Goal: Task Accomplishment & Management: Use online tool/utility

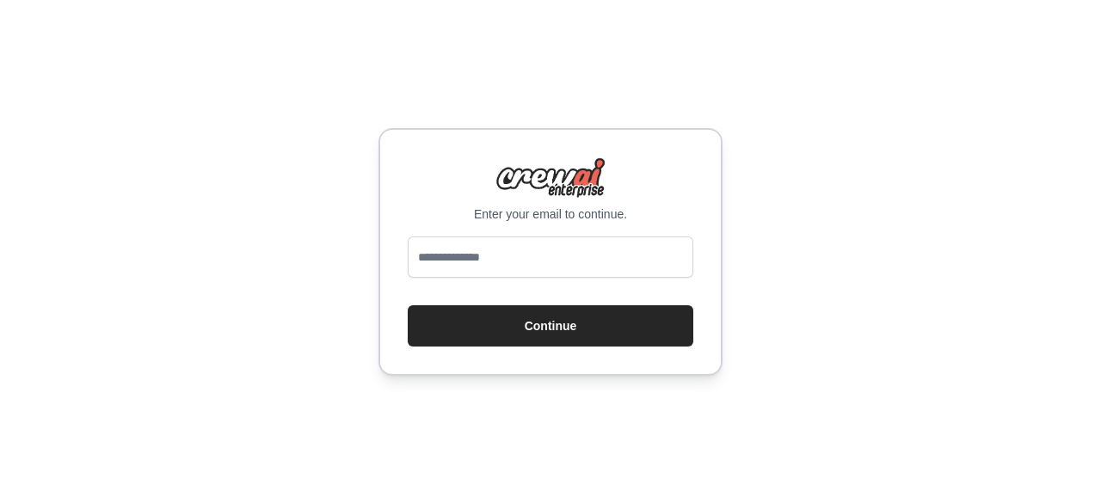
type input "**********"
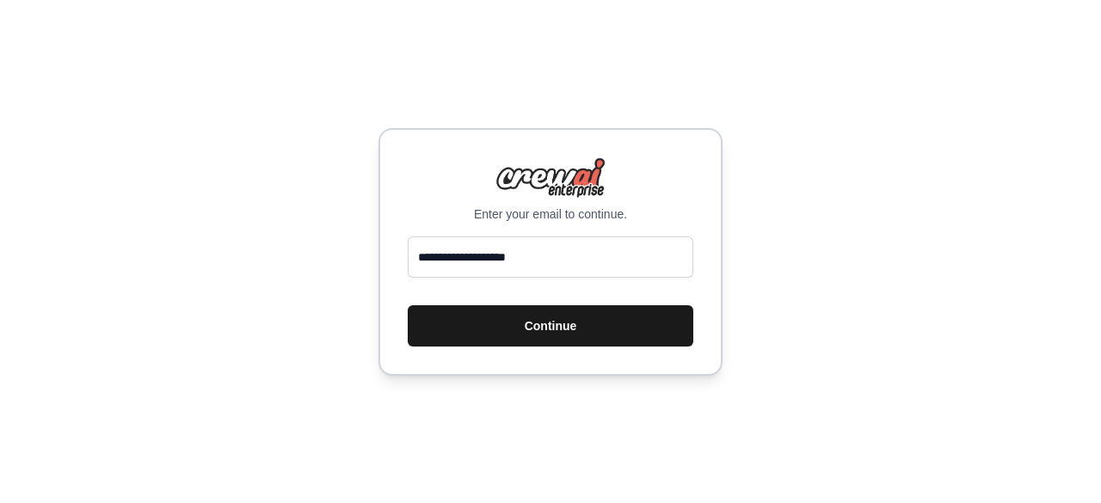
click at [451, 335] on button "Continue" at bounding box center [550, 325] width 285 height 41
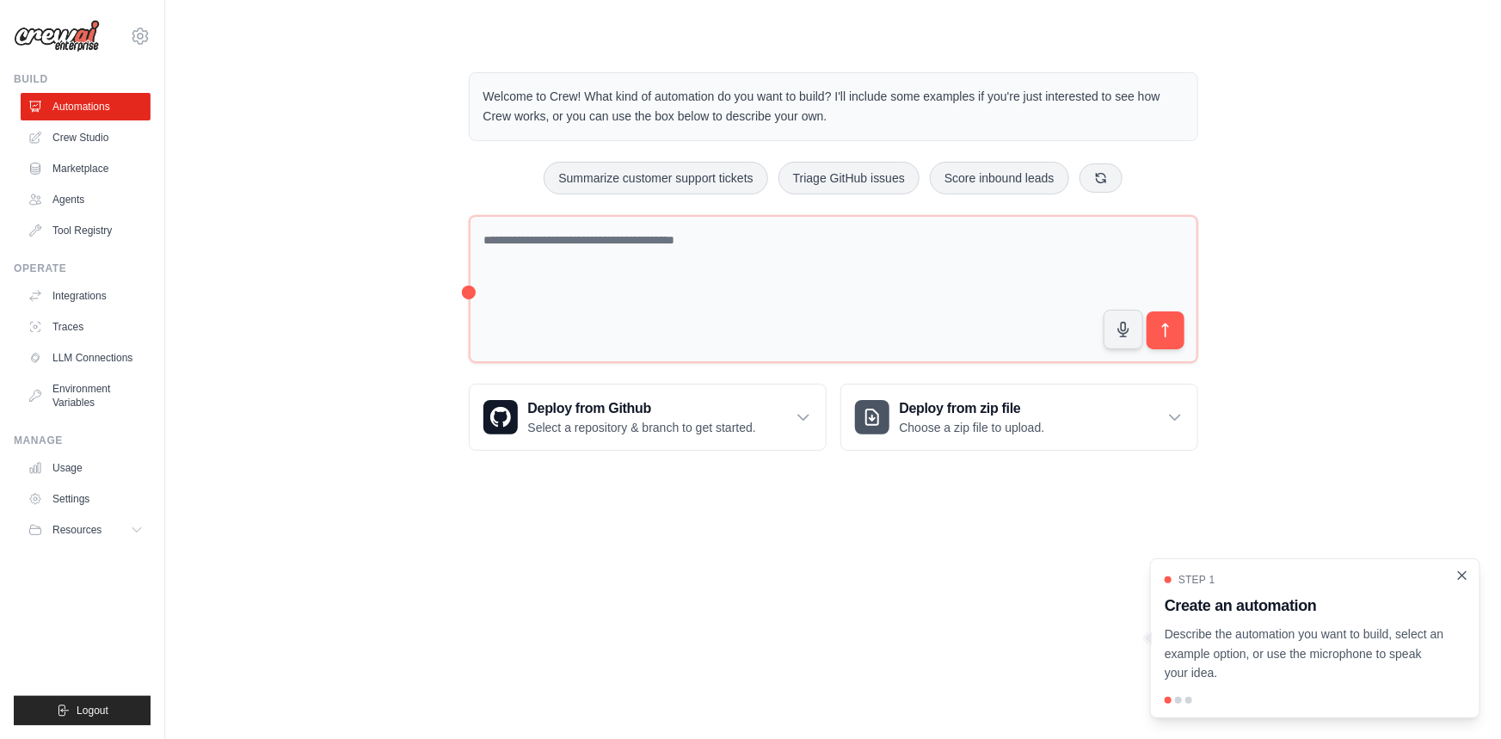
click at [1100, 502] on icon "Close walkthrough" at bounding box center [1462, 575] width 8 height 8
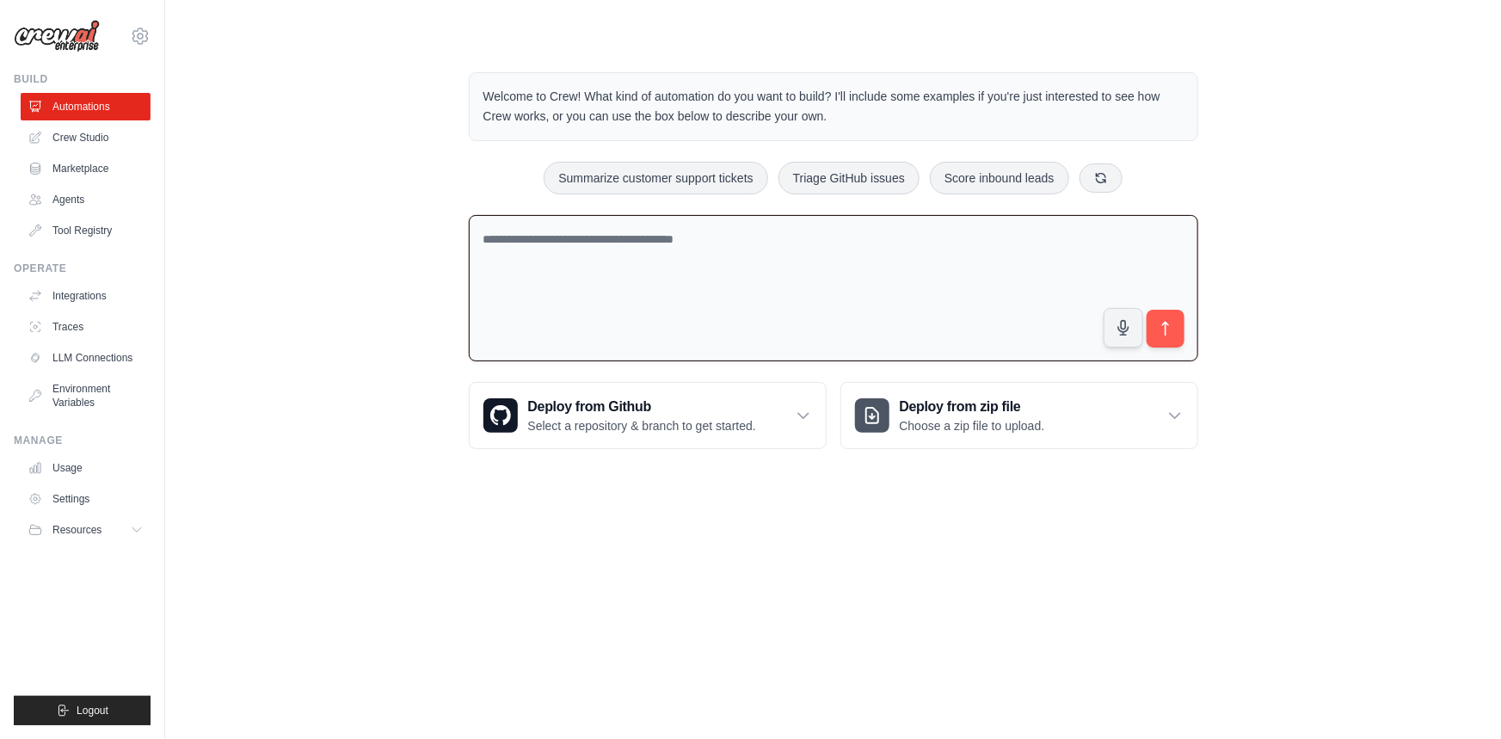
click at [760, 318] on textarea at bounding box center [833, 288] width 729 height 147
type textarea "**********"
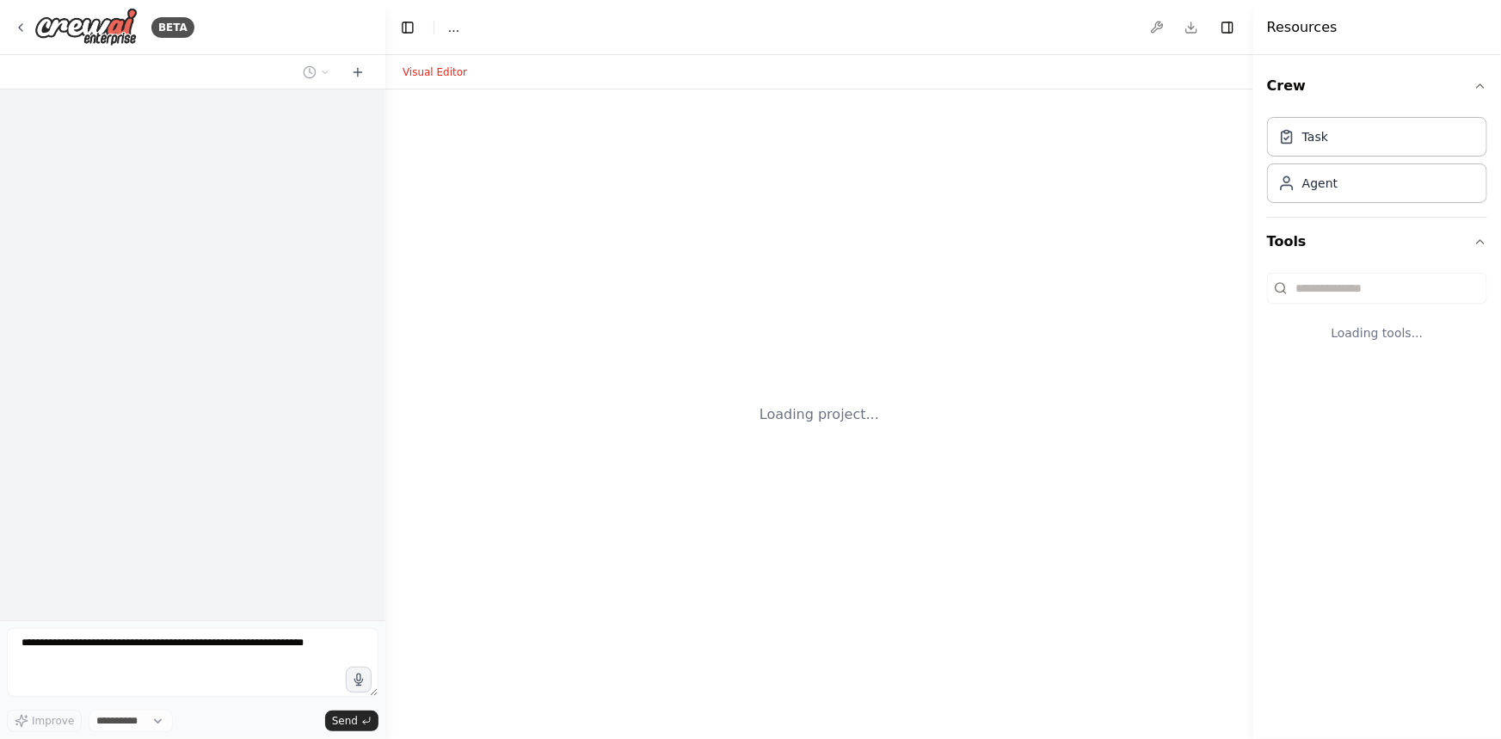
select select "****"
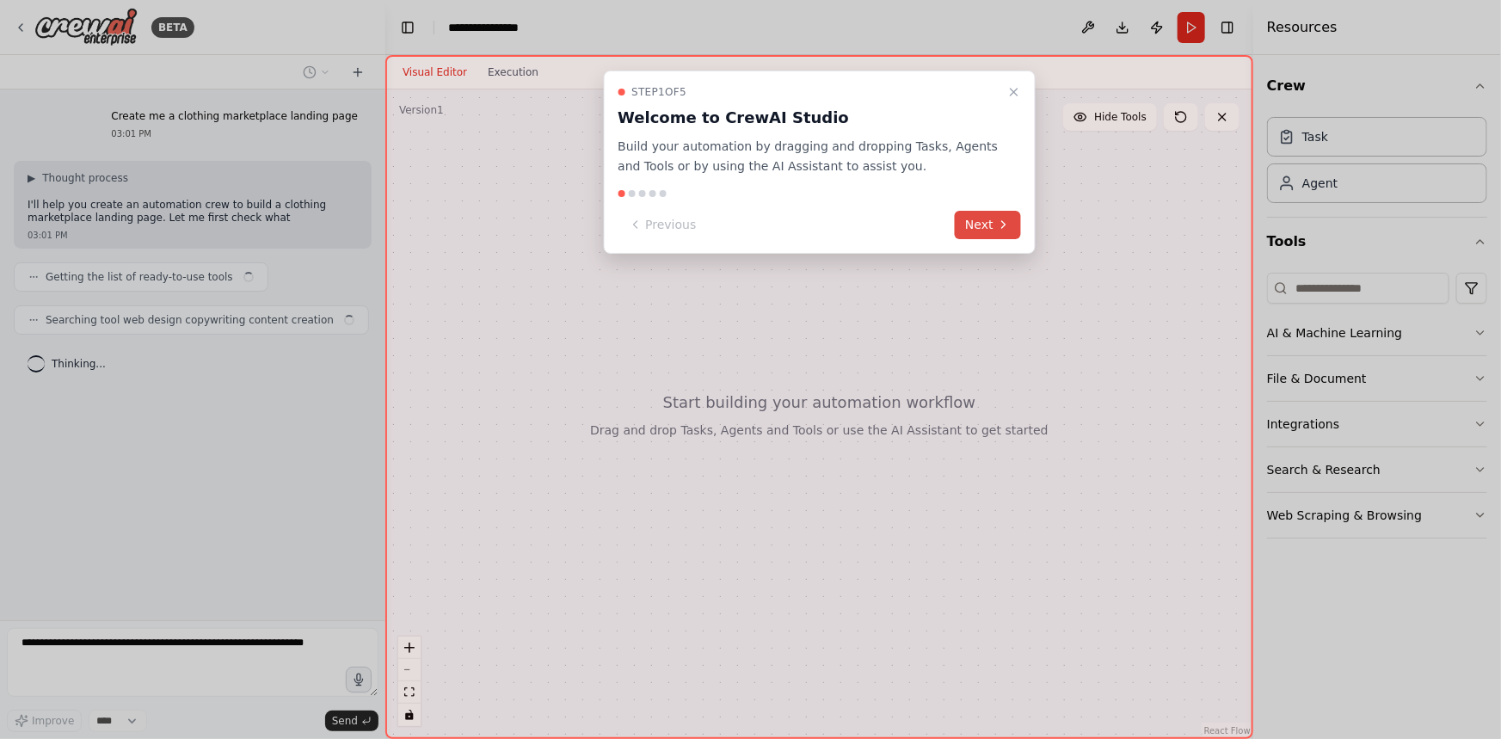
click at [989, 221] on button "Next" at bounding box center [988, 225] width 66 height 28
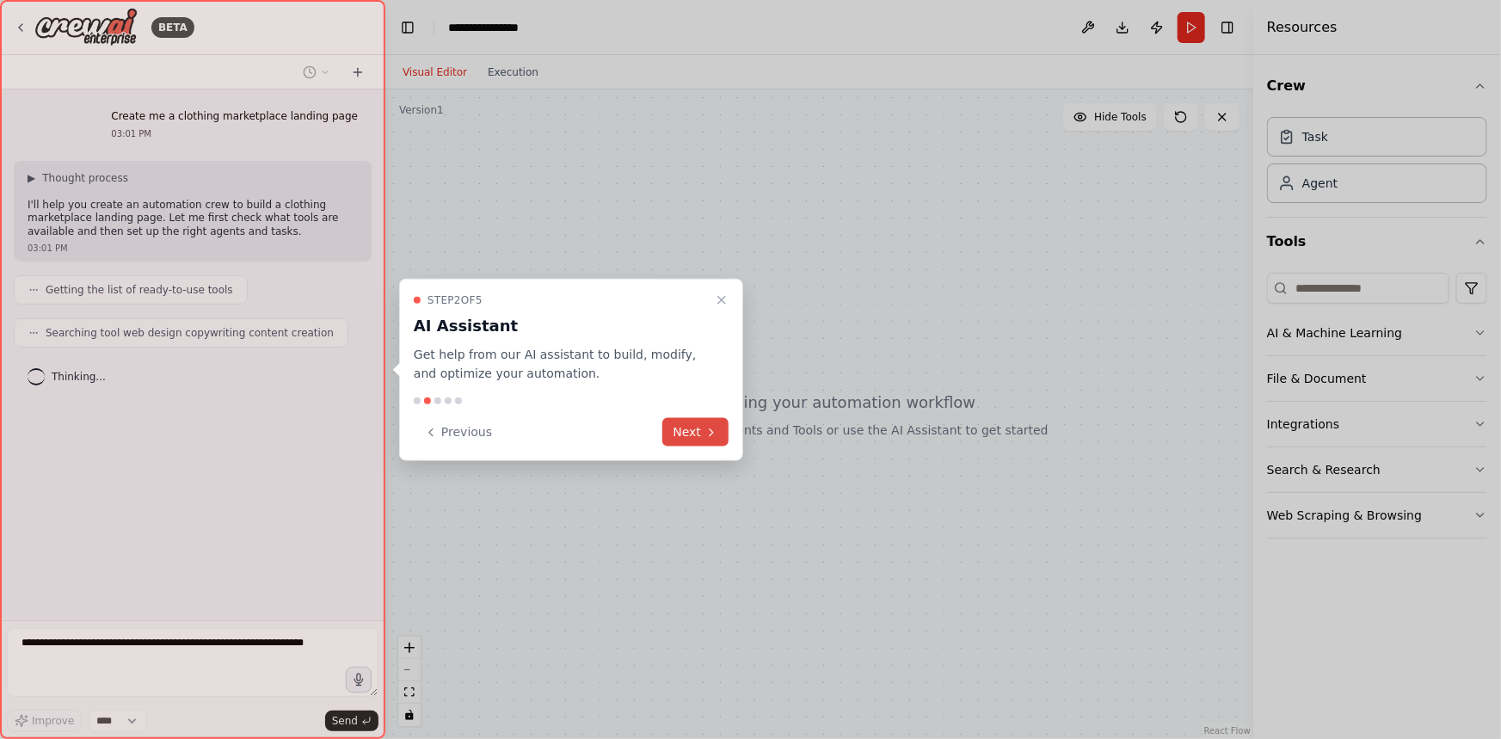
click at [714, 423] on button "Next" at bounding box center [695, 432] width 66 height 28
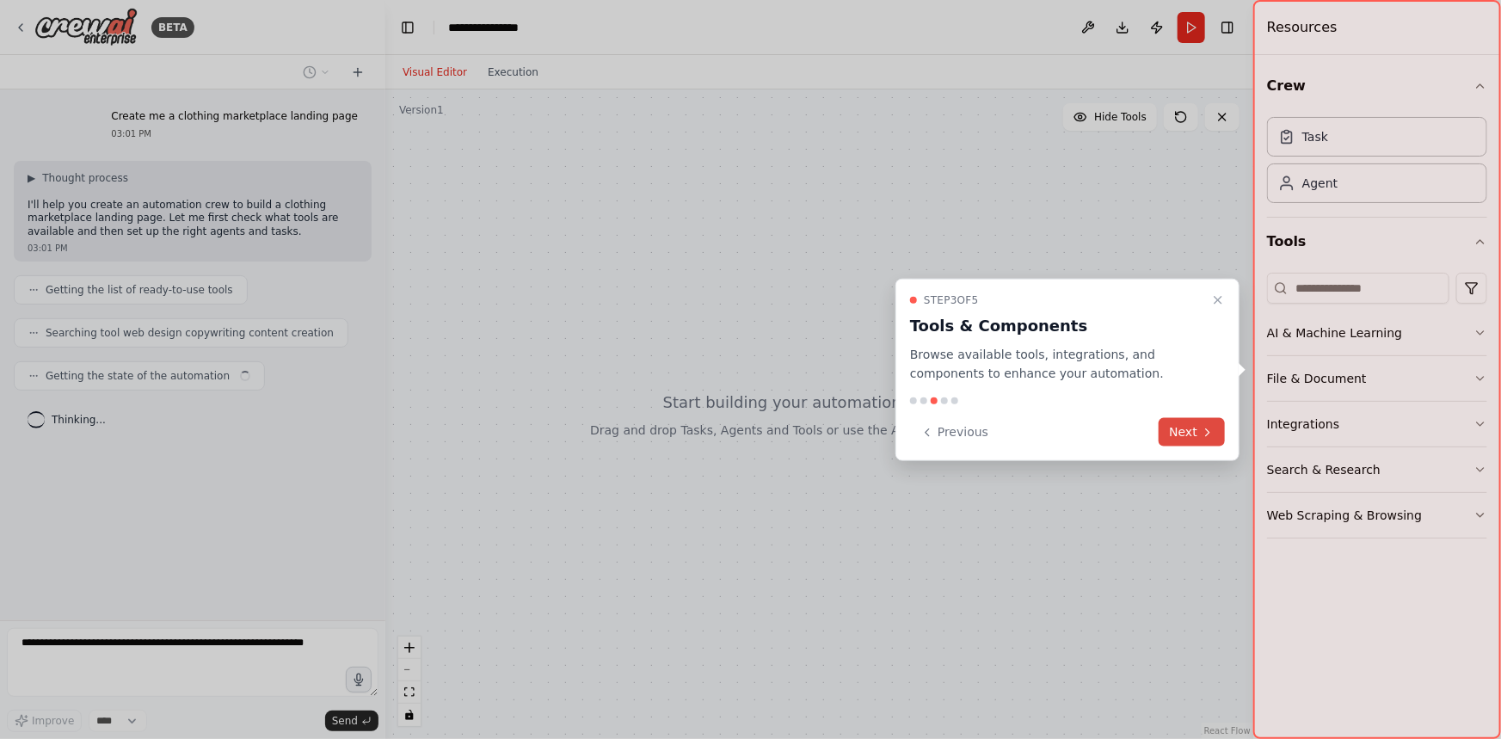
click at [1182, 419] on button "Next" at bounding box center [1191, 432] width 66 height 28
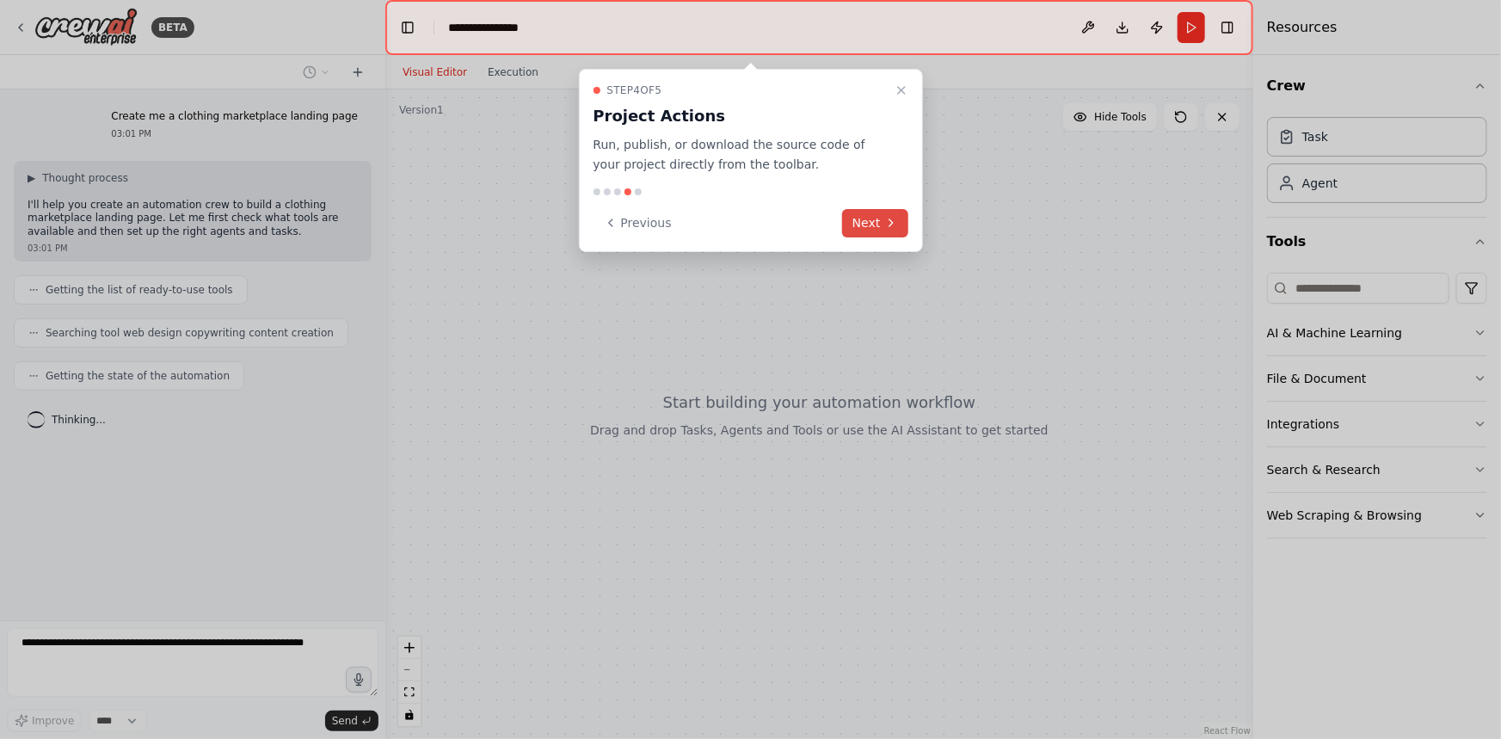
click at [873, 227] on button "Next" at bounding box center [875, 223] width 66 height 28
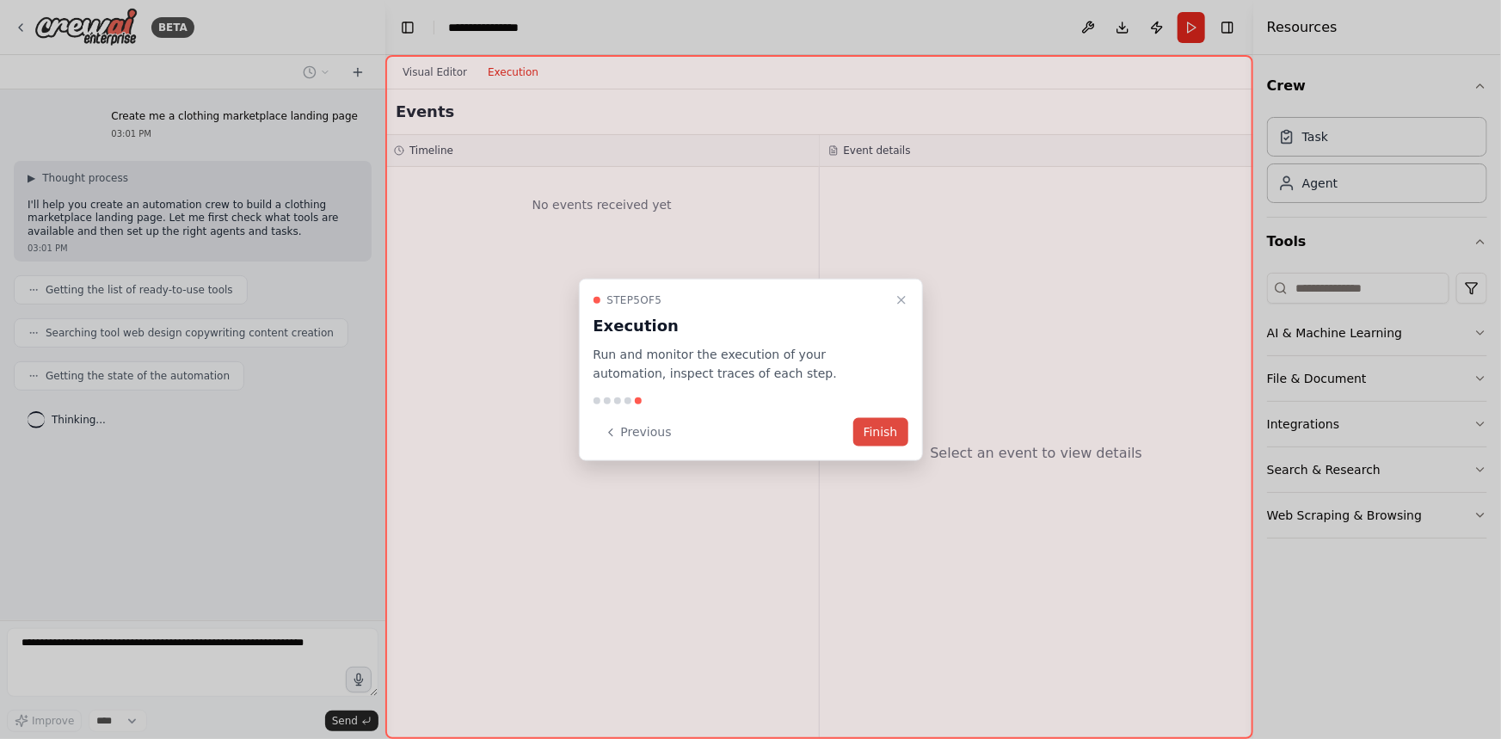
click at [869, 432] on button "Finish" at bounding box center [880, 432] width 55 height 28
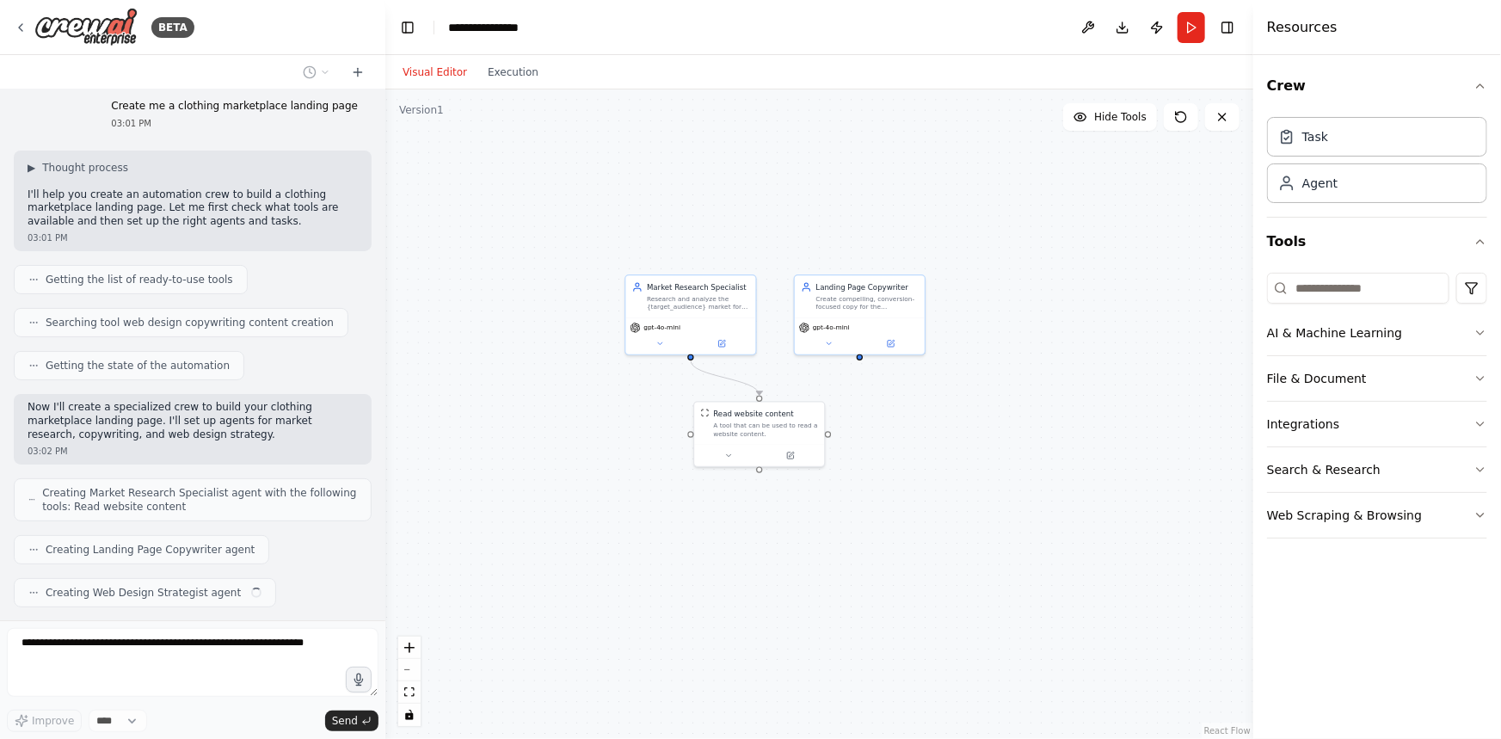
scroll to position [53, 0]
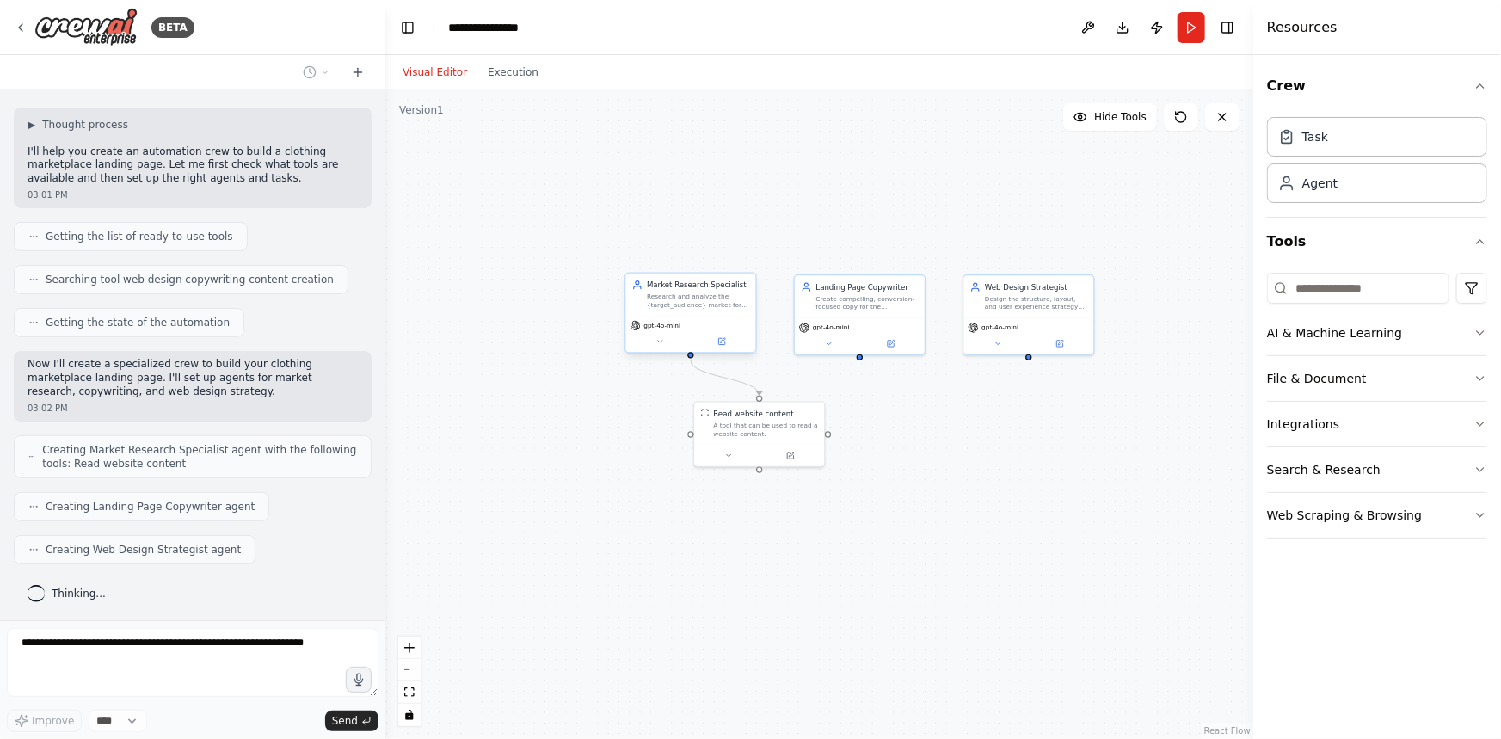
click at [700, 312] on div "Market Research Specialist Research and analyze the {target_audience} market fo…" at bounding box center [691, 294] width 130 height 42
click at [850, 318] on div "gpt-4o-mini" at bounding box center [860, 334] width 130 height 36
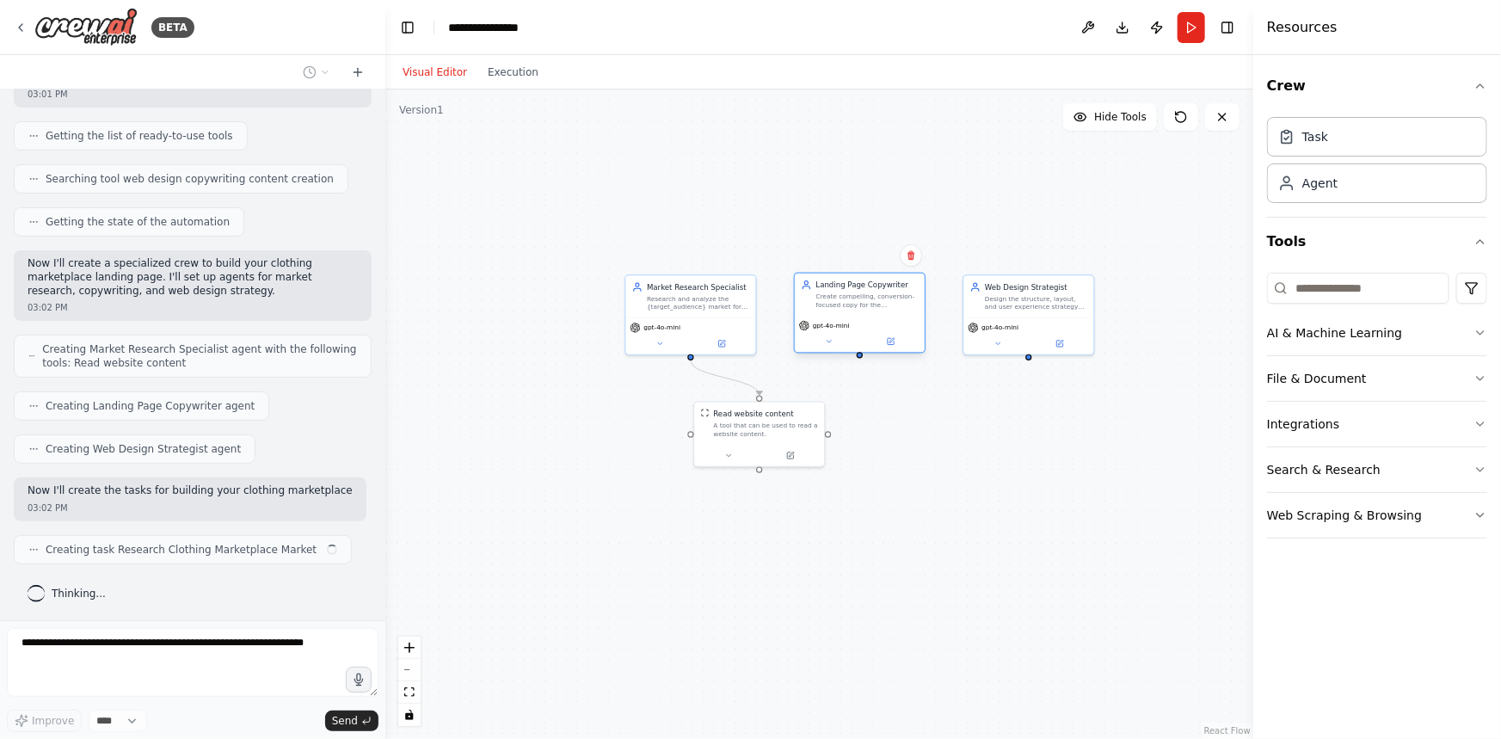
scroll to position [167, 0]
click at [833, 347] on div "gpt-4o-mini" at bounding box center [860, 334] width 130 height 36
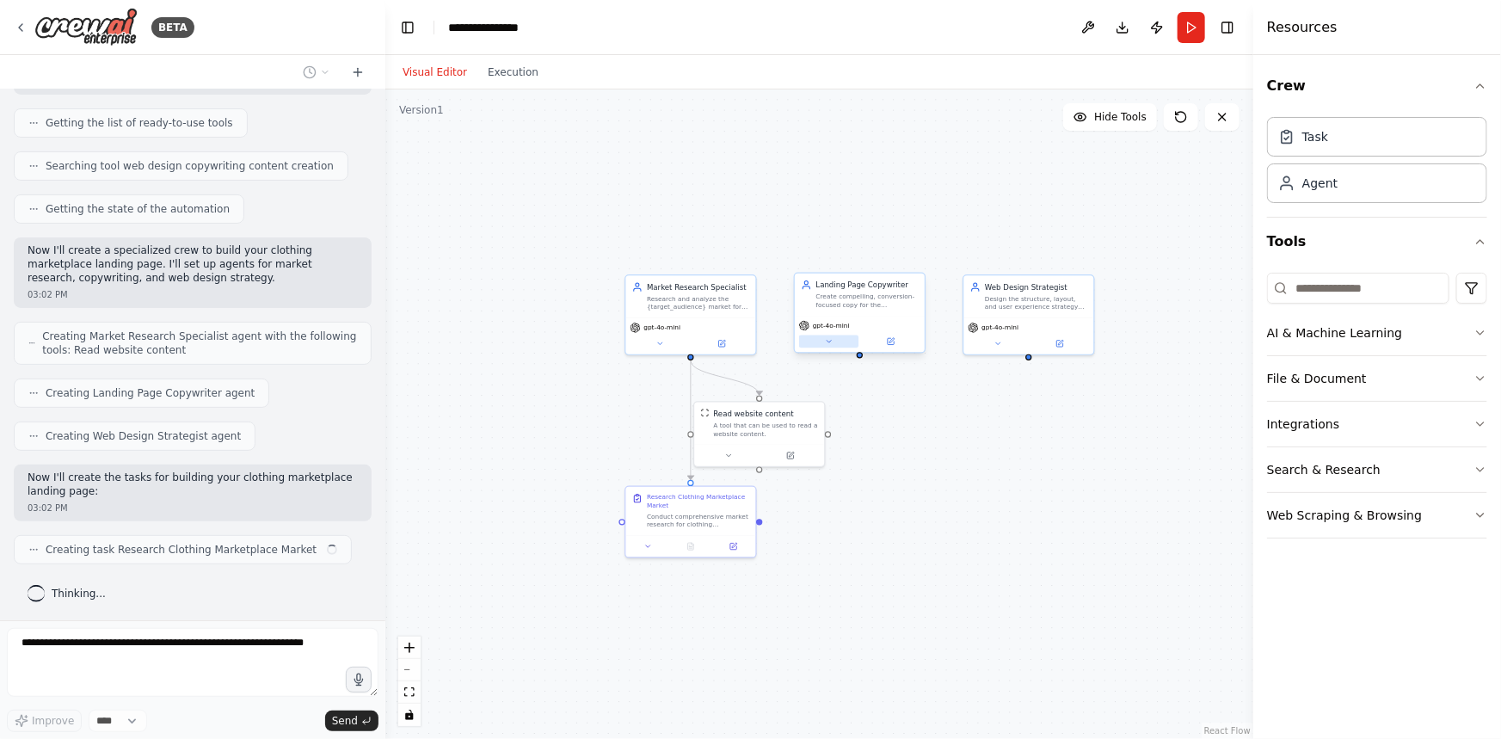
click at [833, 337] on button at bounding box center [828, 341] width 59 height 13
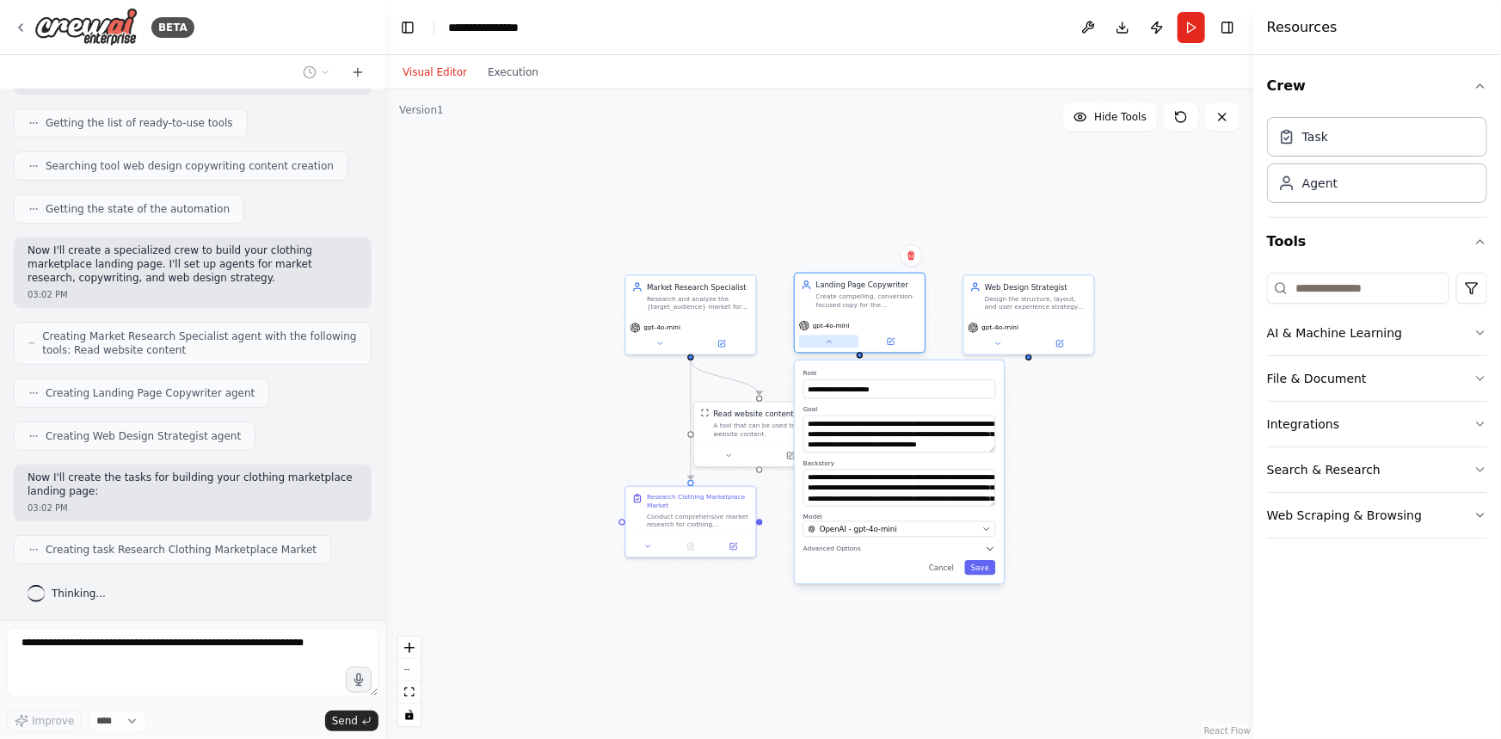
click at [833, 337] on button at bounding box center [828, 341] width 59 height 13
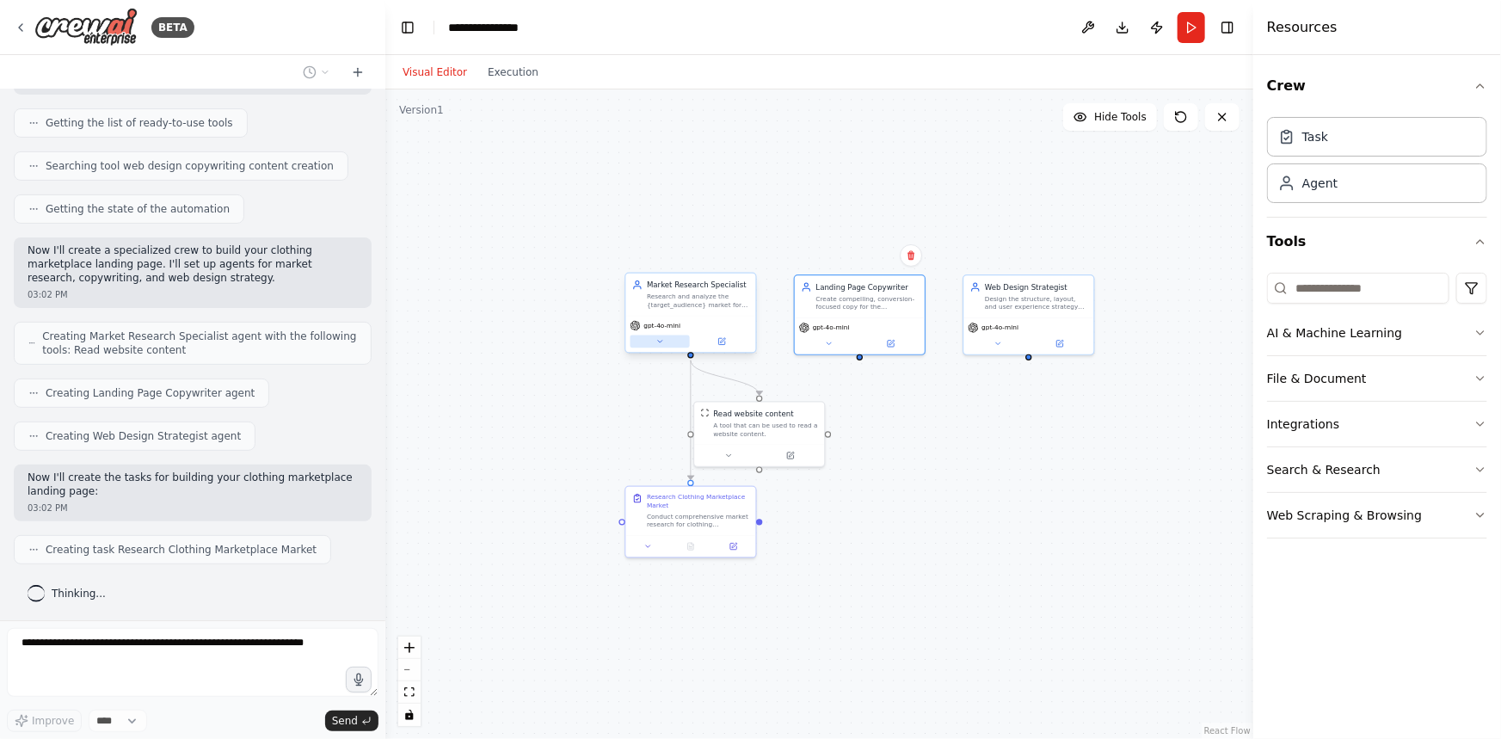
click at [654, 344] on button at bounding box center [658, 341] width 59 height 13
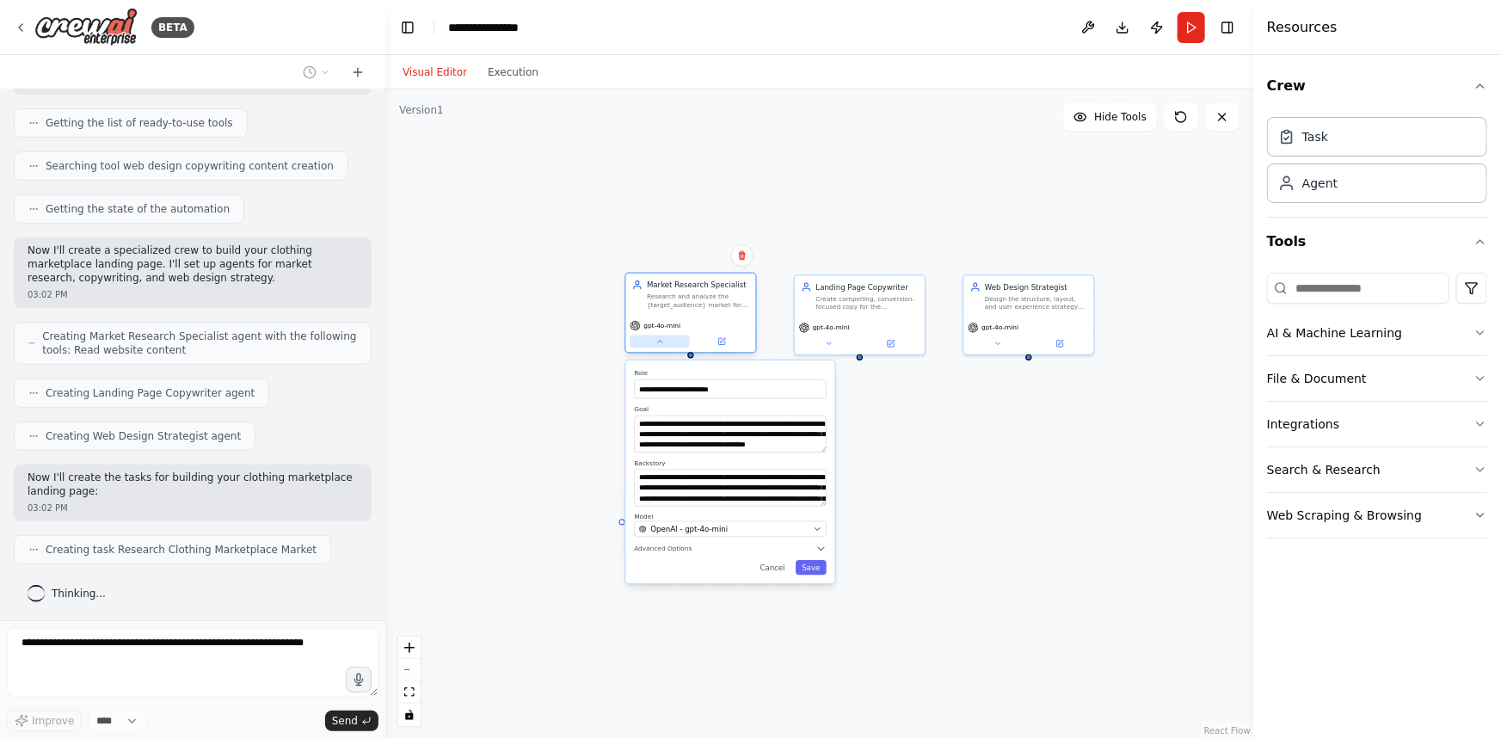
click at [654, 344] on button at bounding box center [658, 341] width 59 height 13
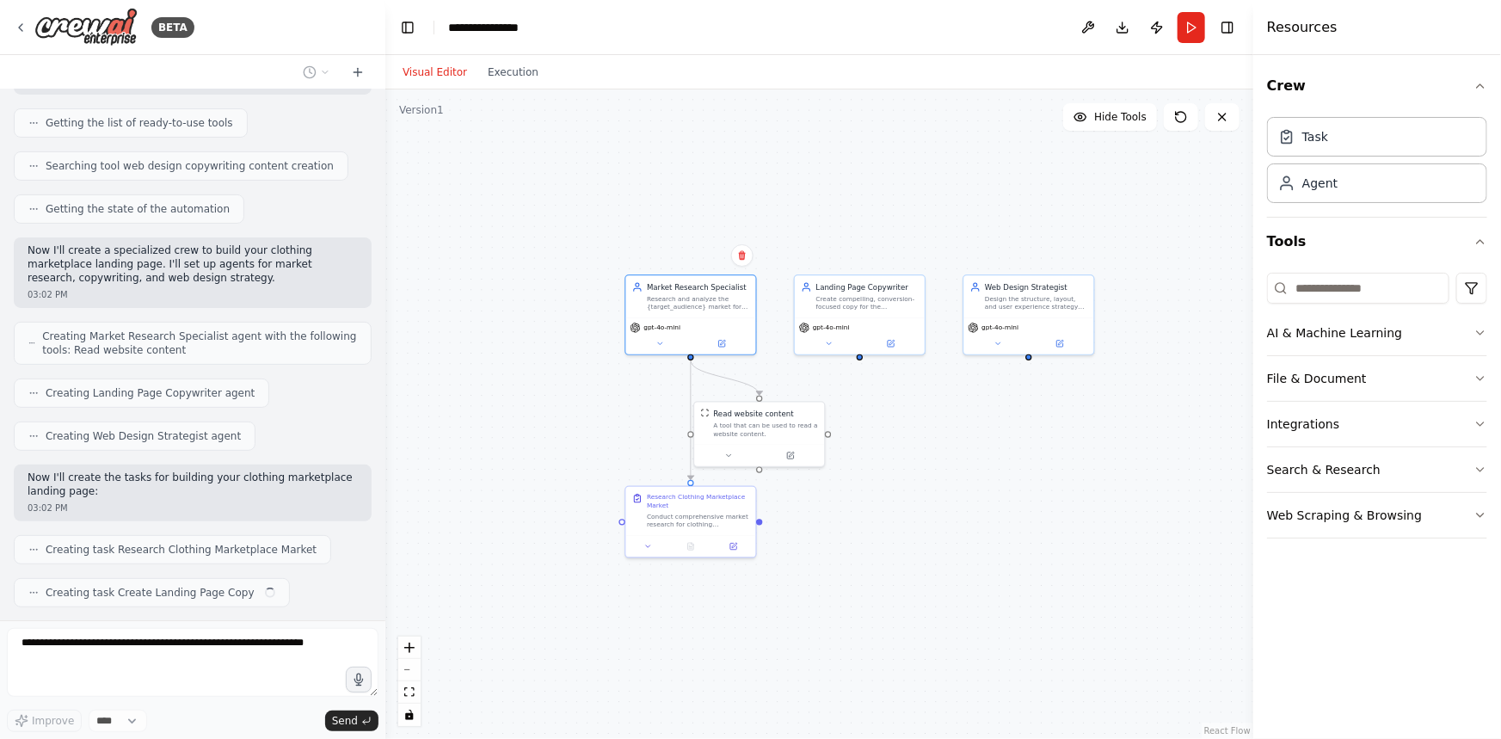
scroll to position [210, 0]
